Goal: Navigation & Orientation: Find specific page/section

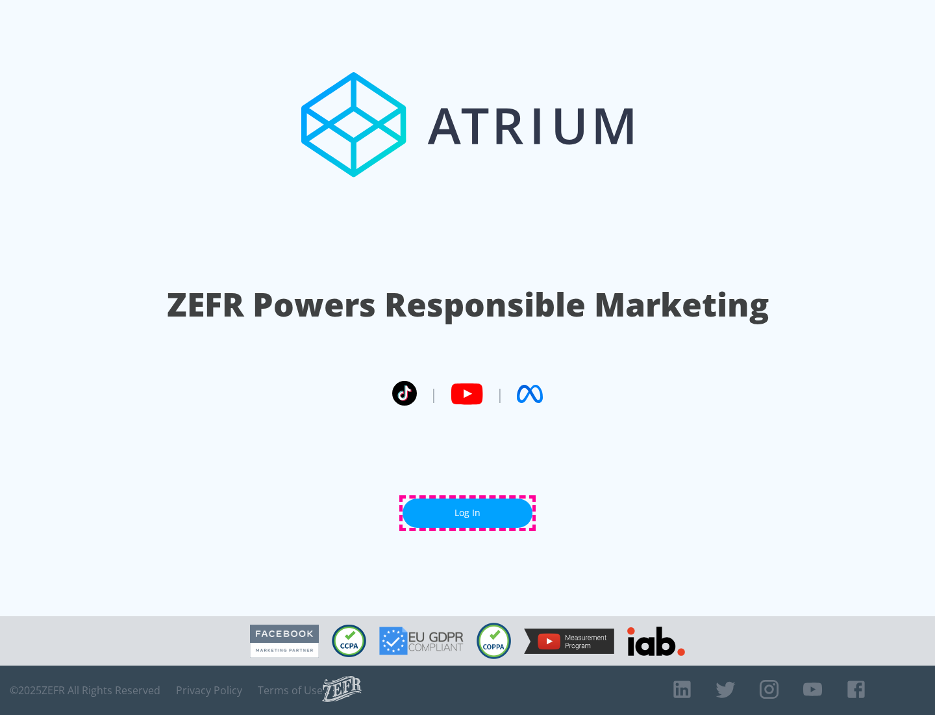
click at [468, 513] on link "Log In" at bounding box center [468, 512] width 130 height 29
